Goal: Browse casually

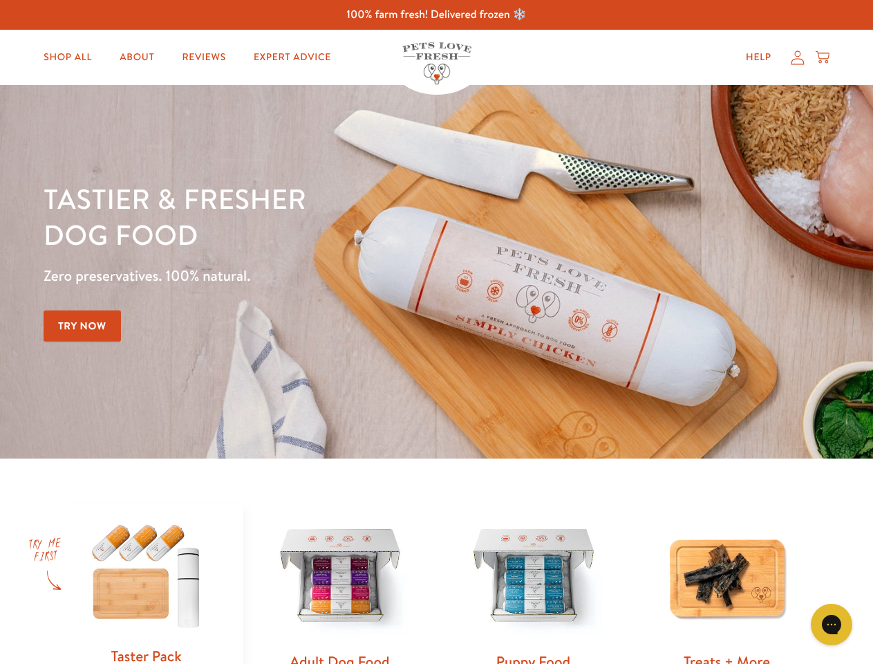
click at [436, 332] on div "Tastier & fresher dog food Zero preservatives. 100% natural. Try Now" at bounding box center [306, 271] width 524 height 182
click at [832, 624] on icon "Gorgias live chat" at bounding box center [831, 623] width 13 height 13
